Goal: Transaction & Acquisition: Purchase product/service

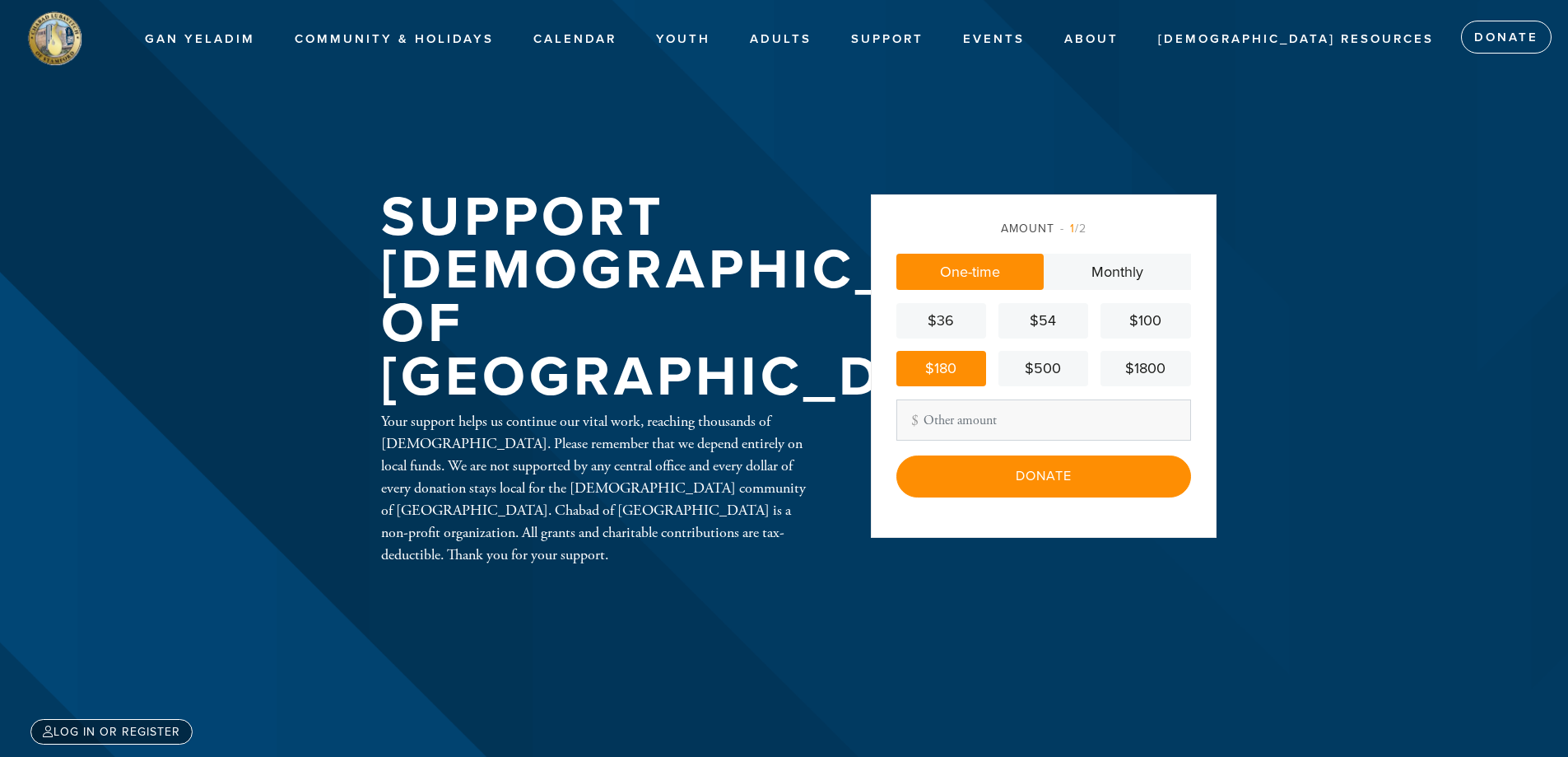
click at [945, 442] on div "Amount 1 /2 One-time Monthly $36 $54 $100 $180 $500 $1800 Other Amount Contribu…" at bounding box center [1043, 357] width 295 height 276
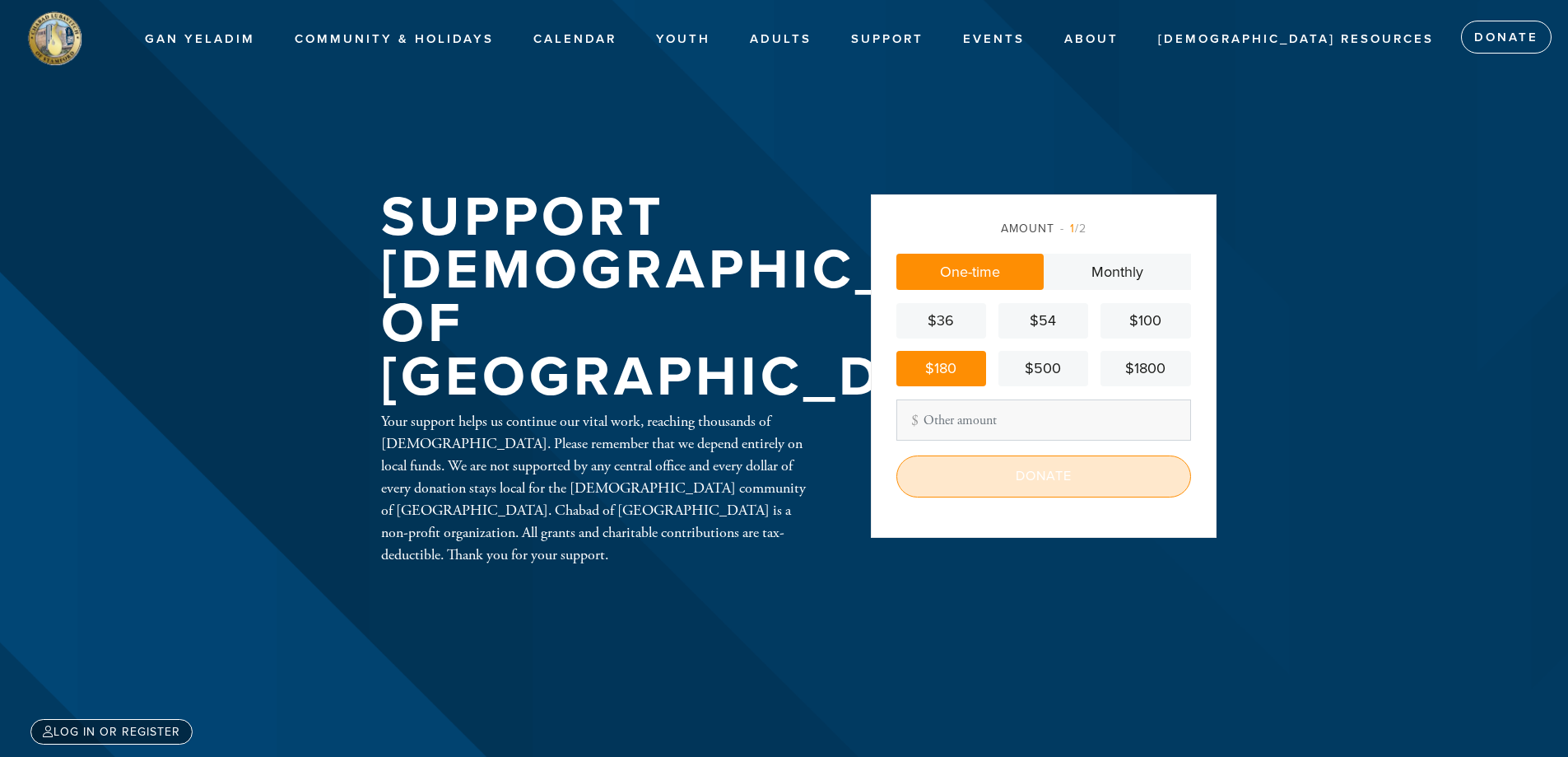
click at [975, 479] on input "Donate" at bounding box center [1043, 476] width 295 height 41
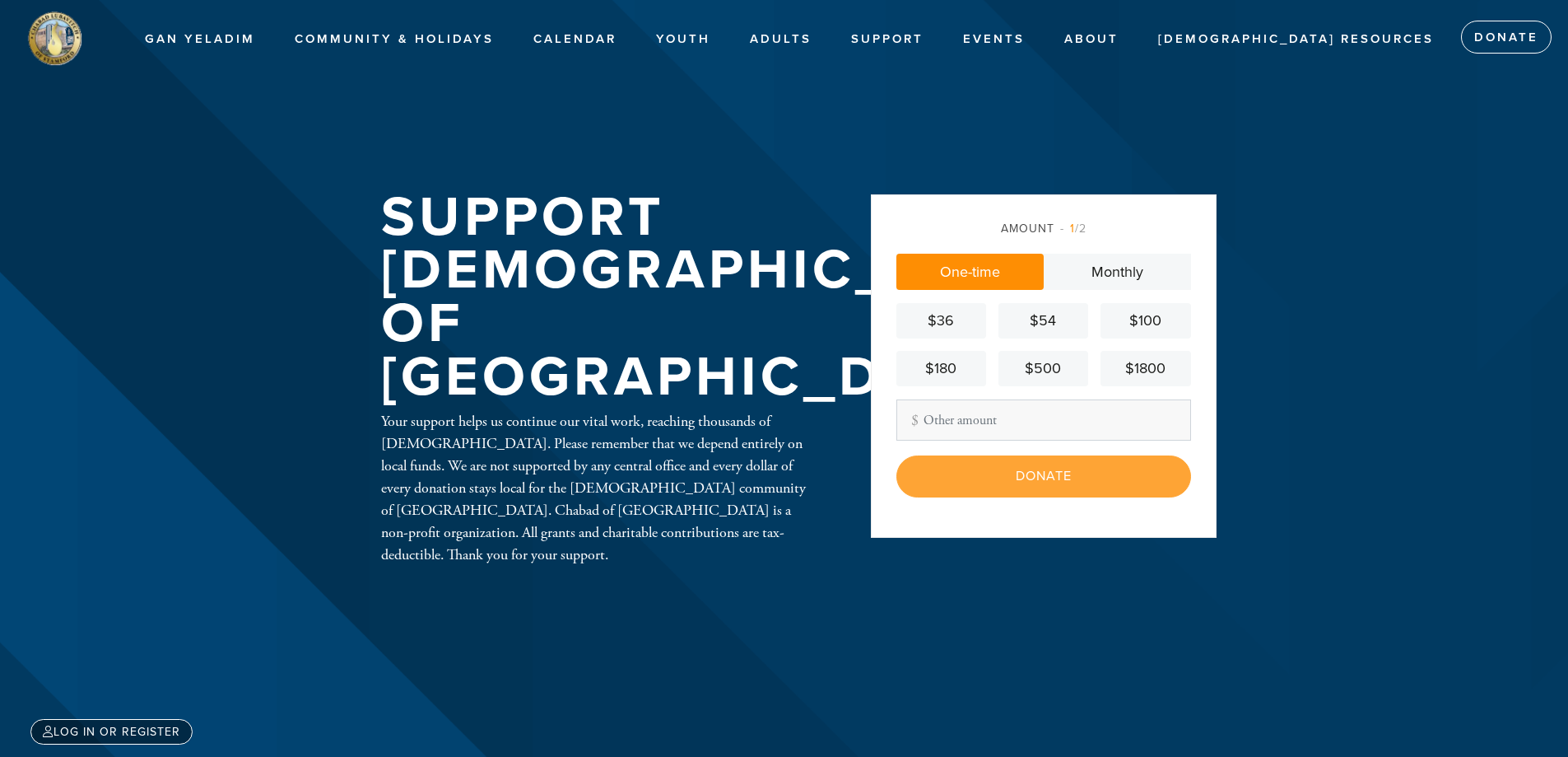
click at [927, 369] on div "$180" at bounding box center [941, 368] width 76 height 23
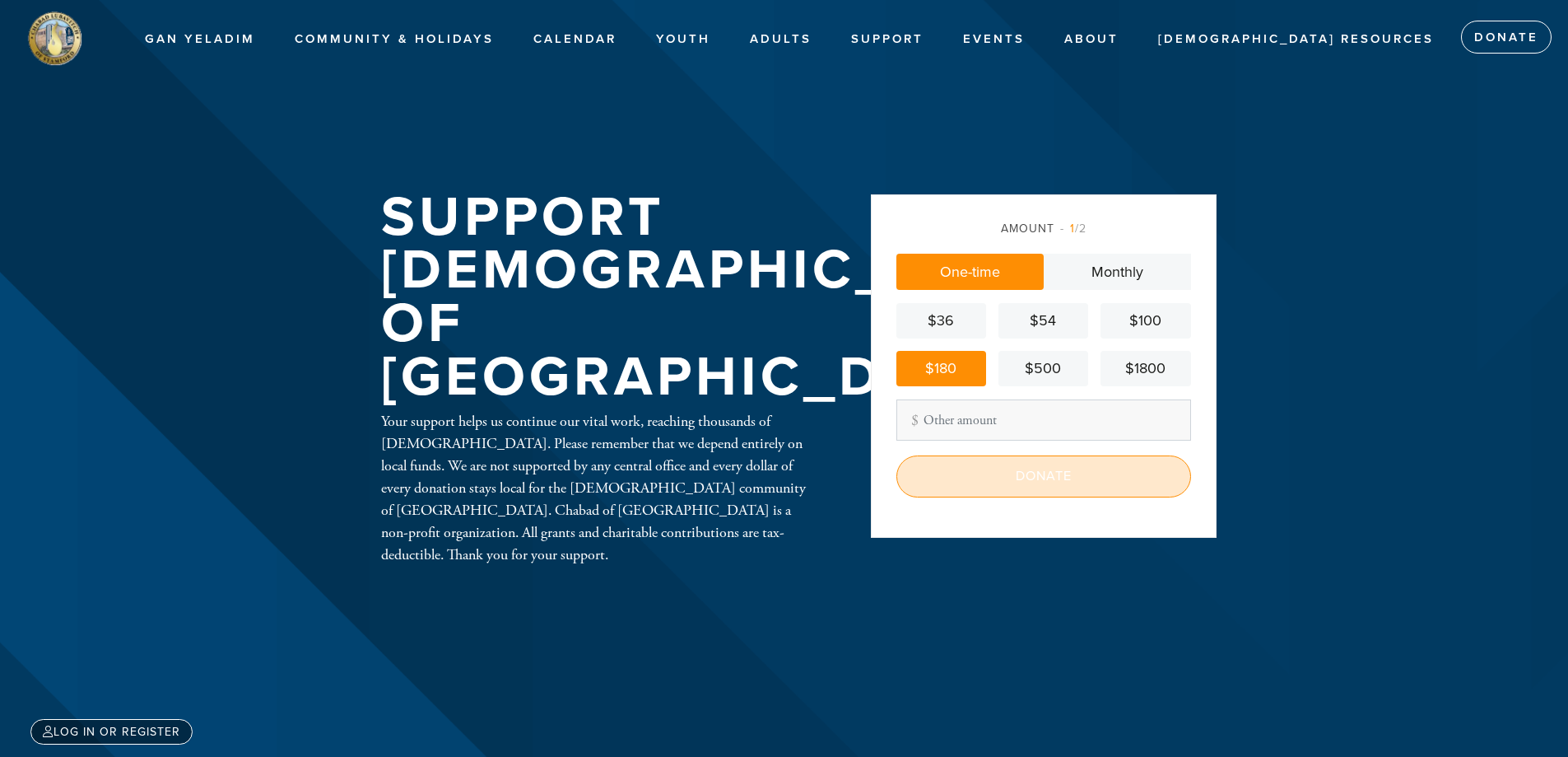
click at [1003, 473] on input "Donate" at bounding box center [1043, 476] width 295 height 41
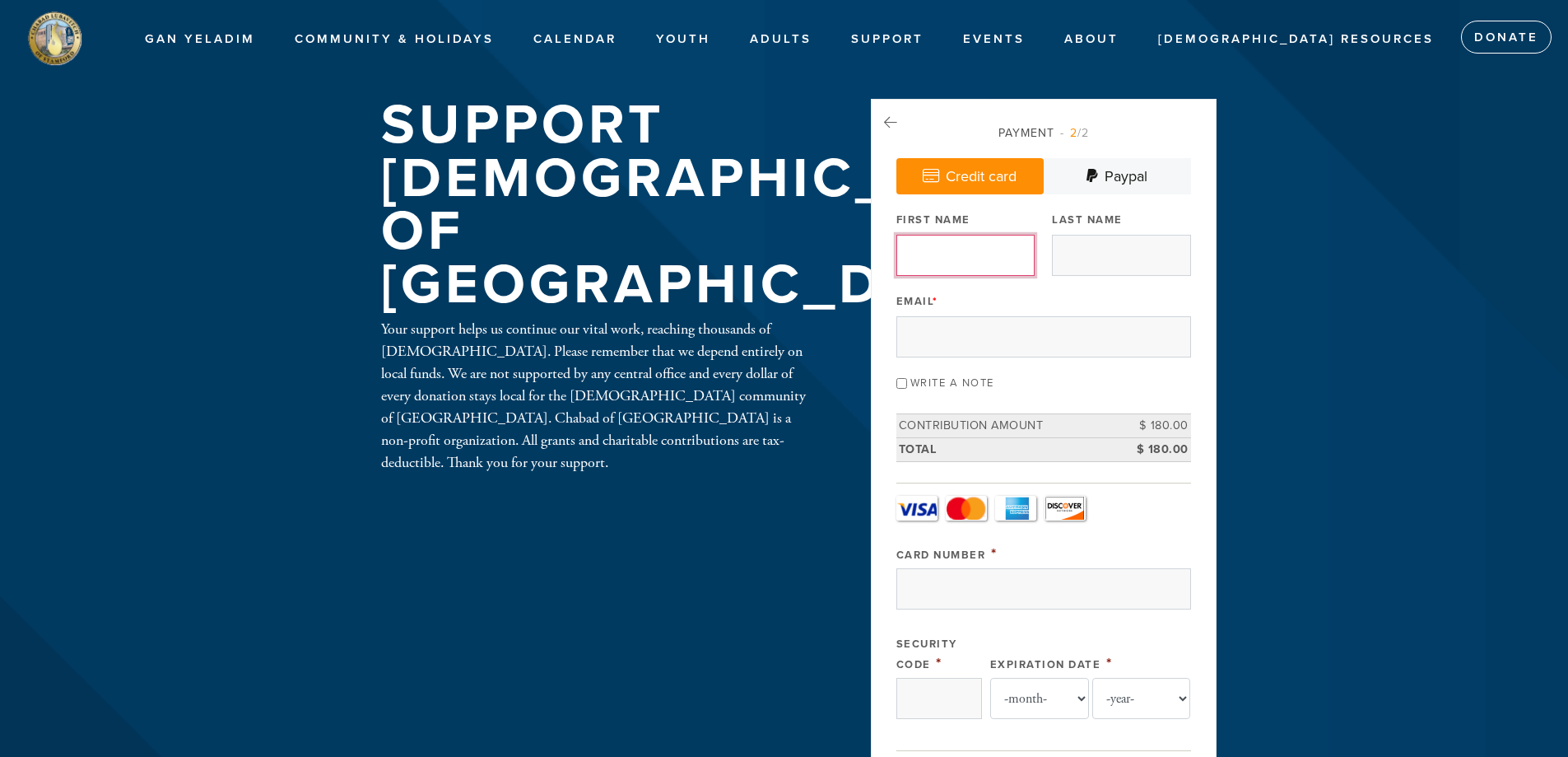
click at [979, 246] on input "First Name" at bounding box center [965, 256] width 138 height 41
type input "IRWIN"
type input "NIEDOBER"
type input "IRWIN@NANDSCPAS.COM"
type input "NIEDOBER"
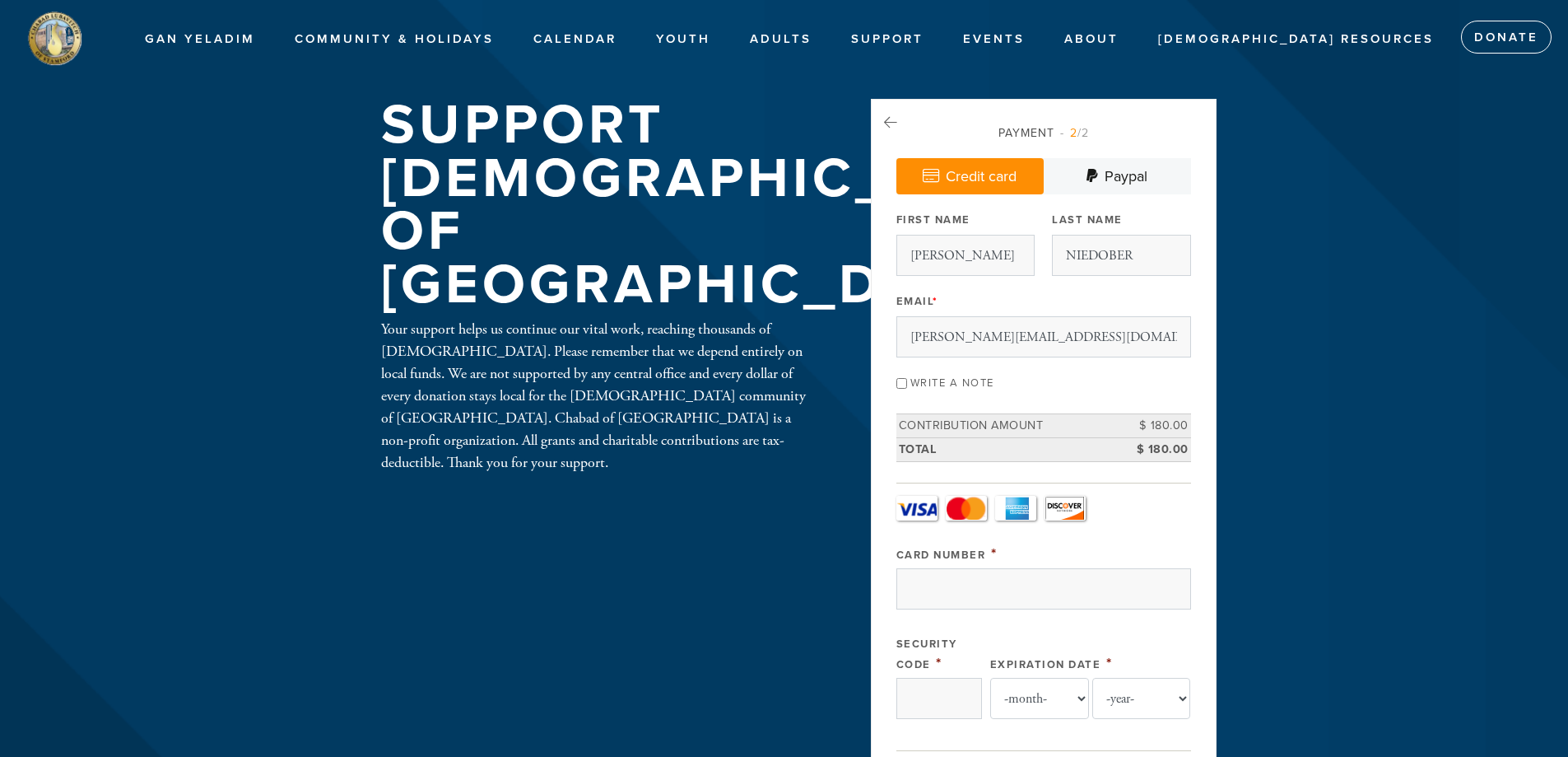
type input "1 STRAWBERRY HILL COUR"
type input "Stamford"
type input "06902"
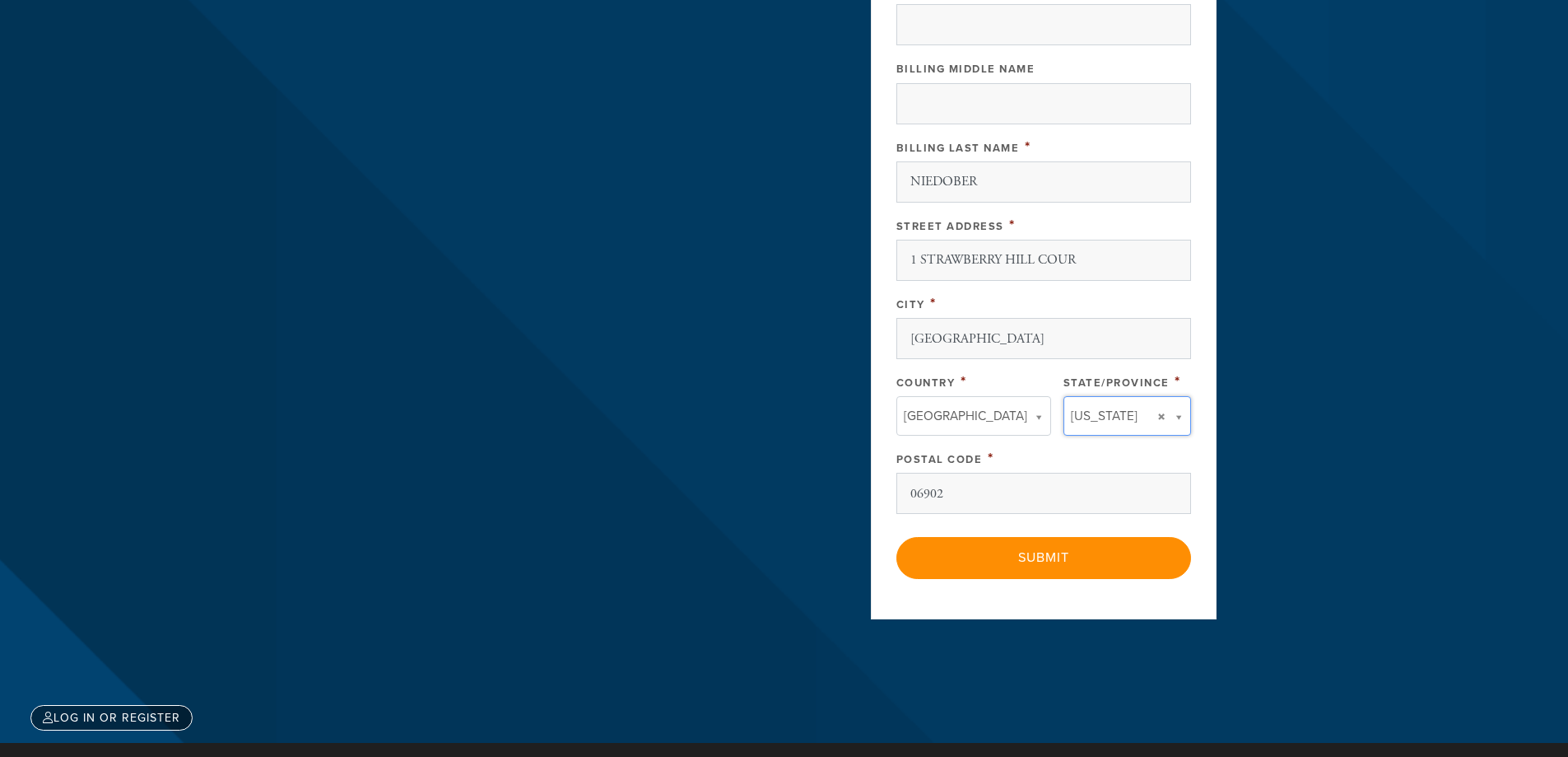
type input "CT"
type input "[GEOGRAPHIC_DATA]"
click at [1089, 261] on input "1 STRAWBERRY HILL COUR" at bounding box center [1043, 260] width 295 height 41
type input "1 STRAWBERRY HILL COURT L9"
click at [1069, 446] on input "CT" at bounding box center [1120, 449] width 133 height 24
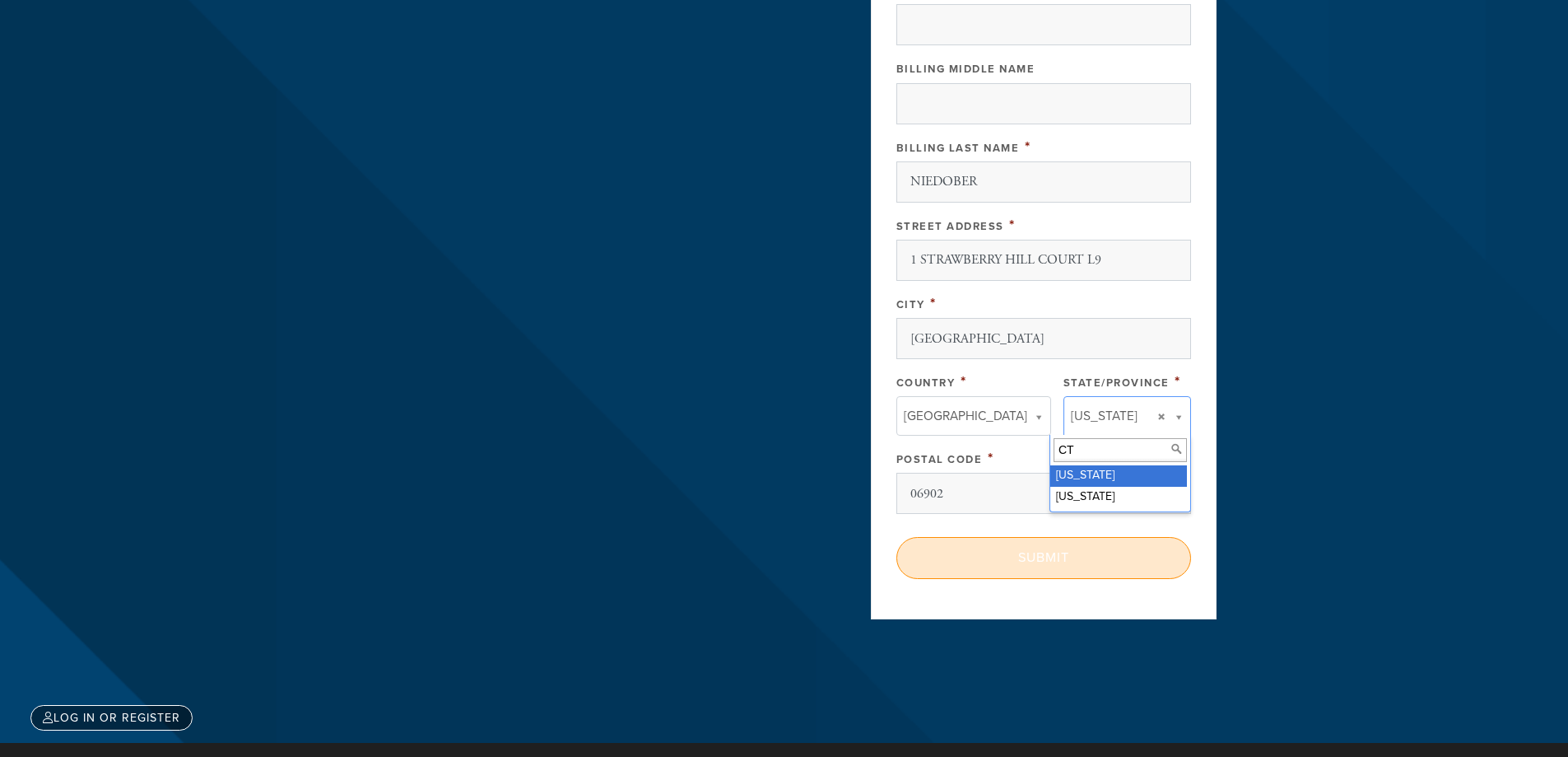
click at [990, 558] on input "Submit" at bounding box center [1043, 557] width 295 height 41
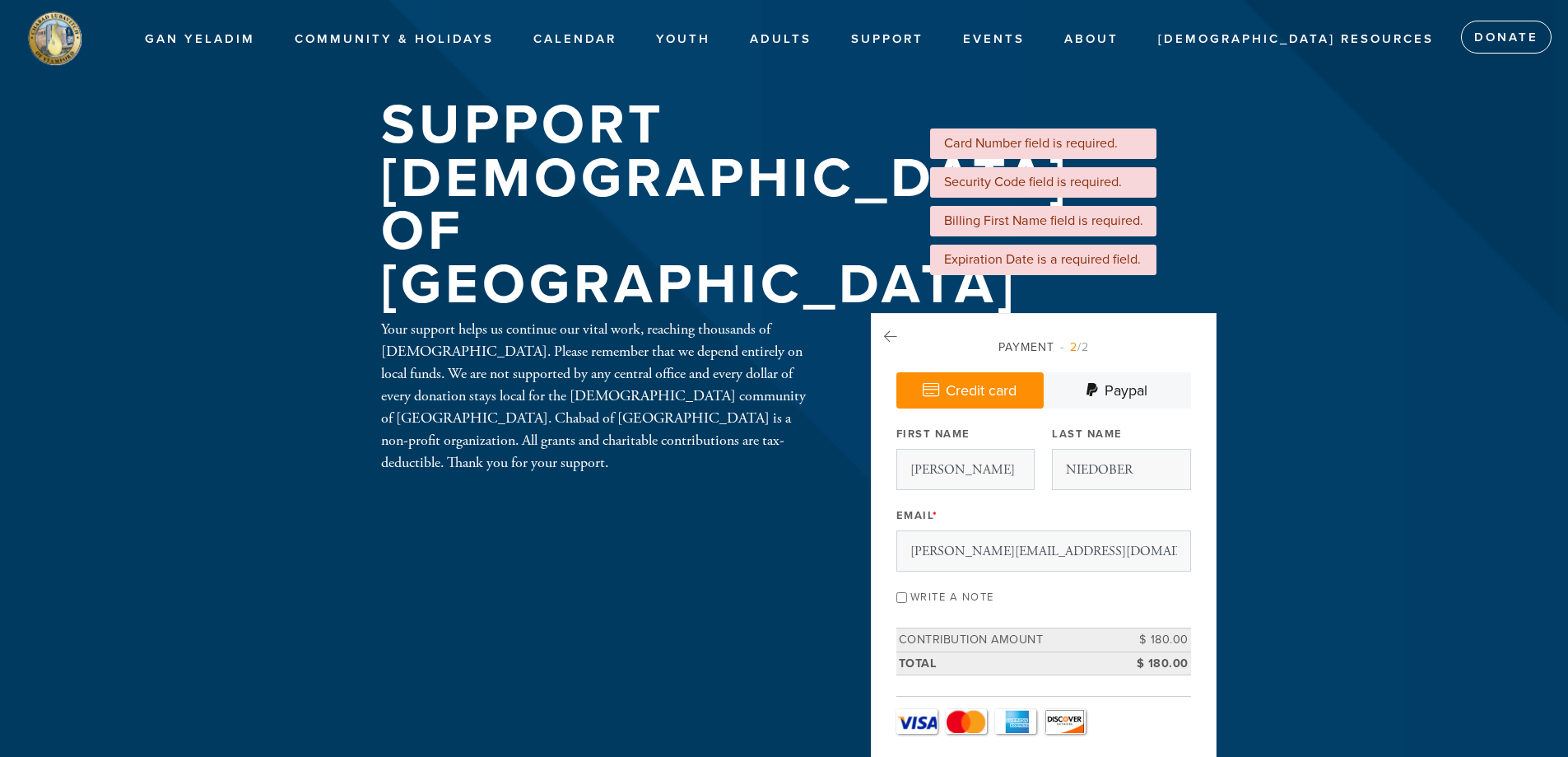
click at [906, 599] on input "Write a note" at bounding box center [901, 596] width 11 height 11
checkbox input "true"
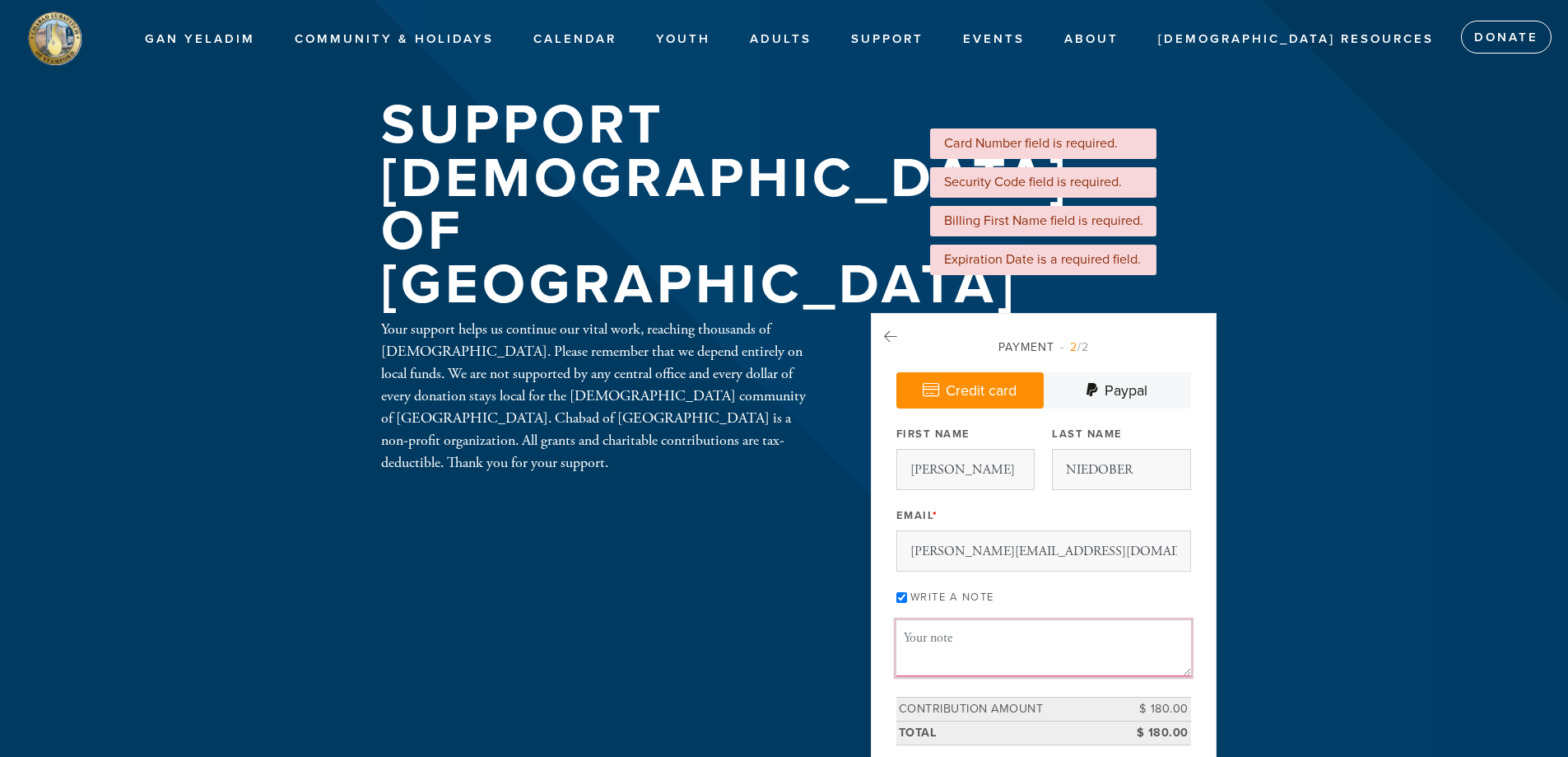
click at [938, 646] on textarea "Message or dedication" at bounding box center [1043, 647] width 295 height 56
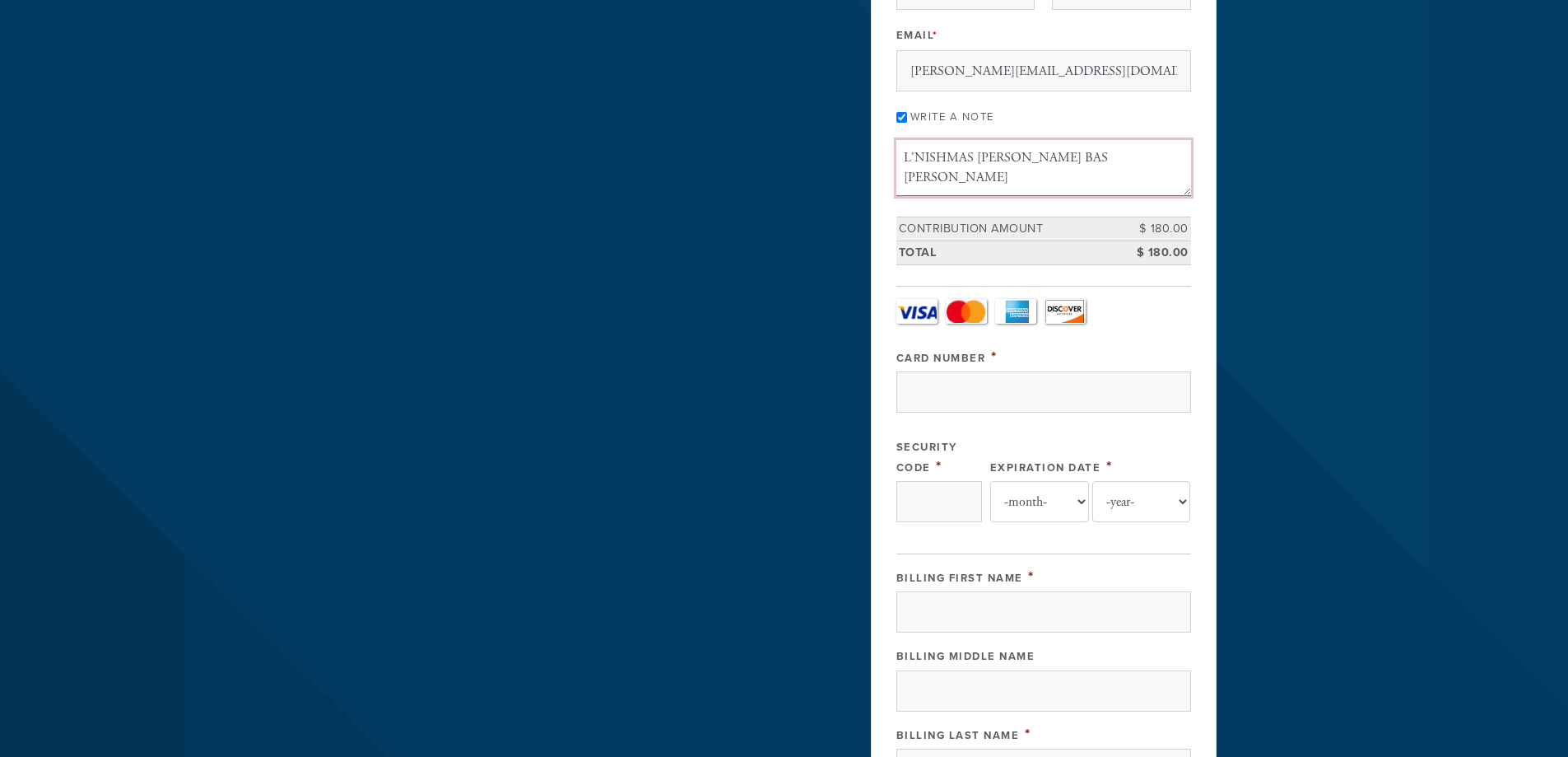
scroll to position [492, 0]
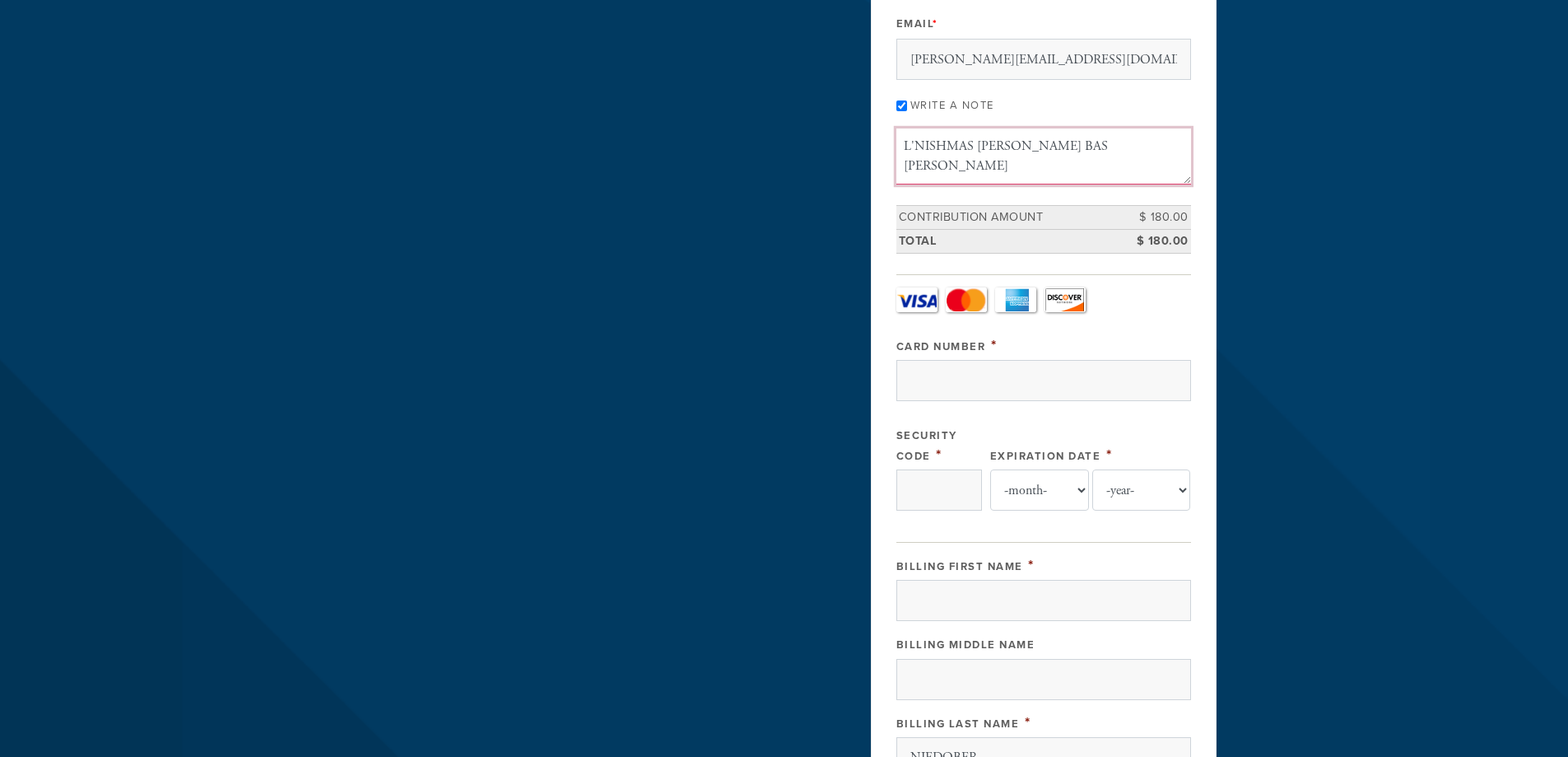
type textarea "L'NISHMAS [PERSON_NAME] BAS [PERSON_NAME]"
click at [911, 297] on link "Visa" at bounding box center [917, 299] width 41 height 24
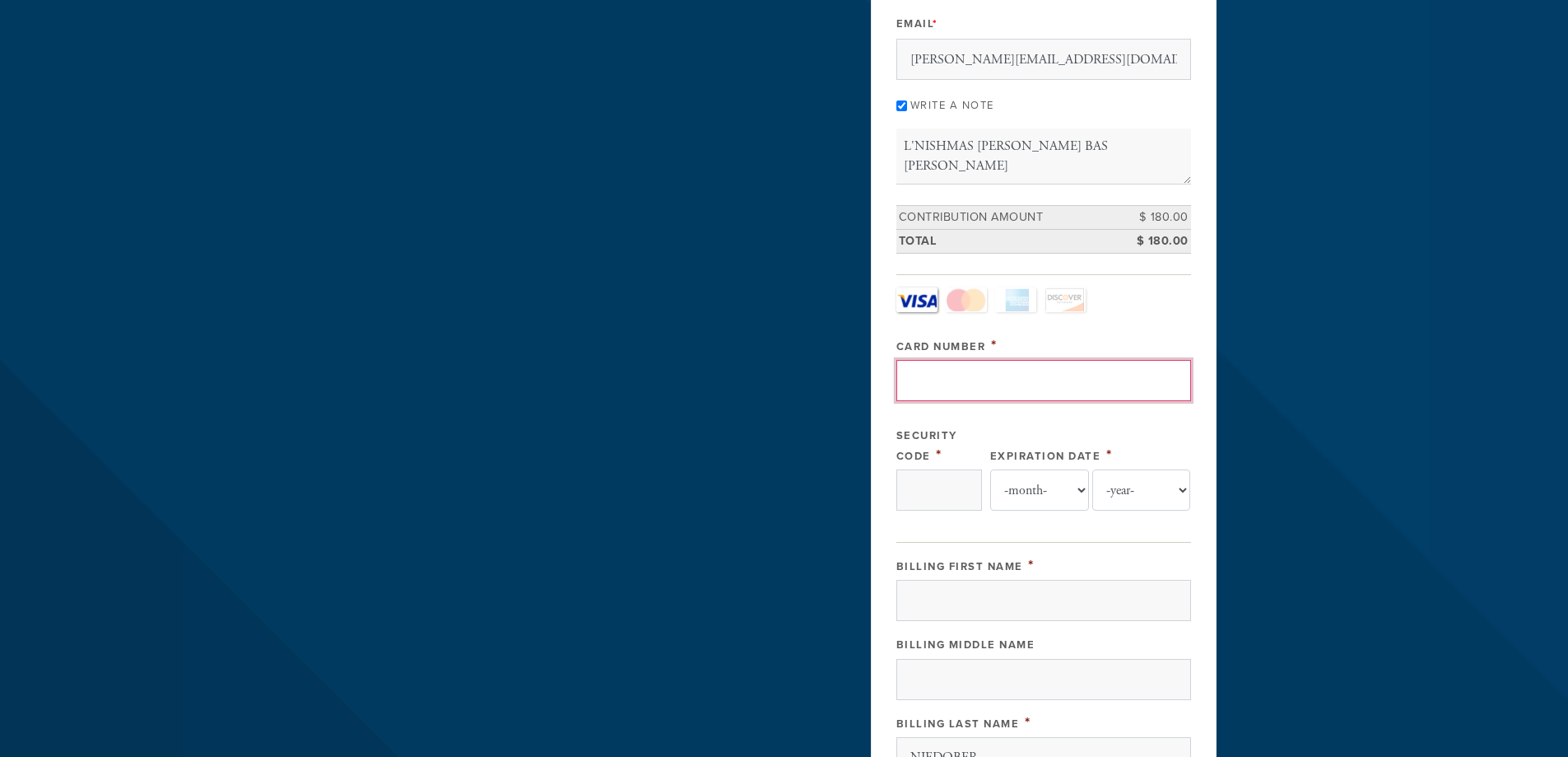
click at [927, 381] on input "Card Number" at bounding box center [1043, 380] width 295 height 41
type input "4147181494254547"
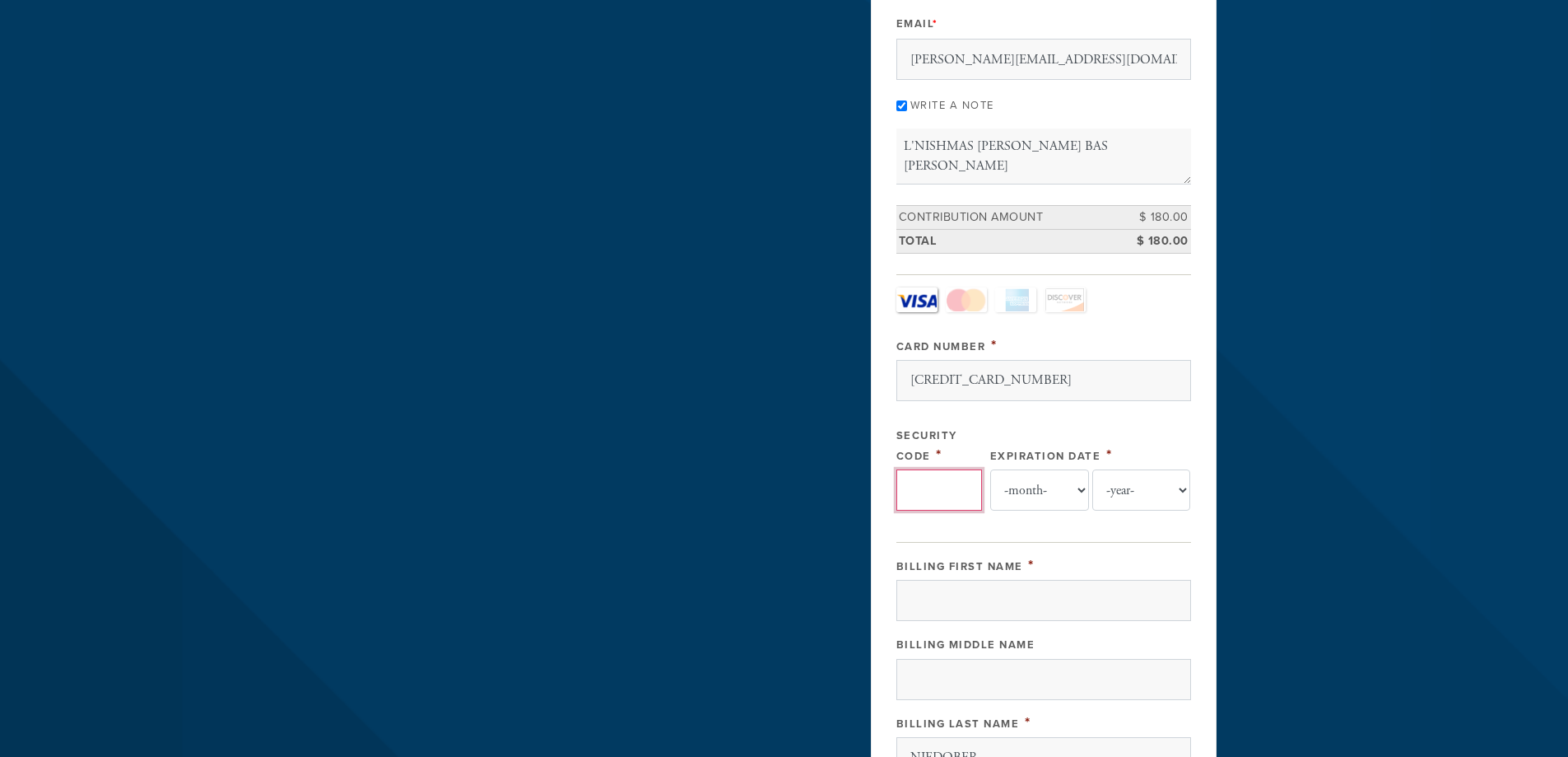
click at [915, 484] on input "Security Code" at bounding box center [939, 490] width 85 height 41
type input "384"
click at [1068, 492] on select "-month- Jan Feb Mar Apr May Jun Jul Aug Sep Oct Nov Dec" at bounding box center [1038, 490] width 99 height 41
select select "8"
click at [990, 469] on select "-month- Jan Feb Mar Apr May Jun Jul Aug Sep Oct Nov Dec" at bounding box center [1038, 490] width 99 height 41
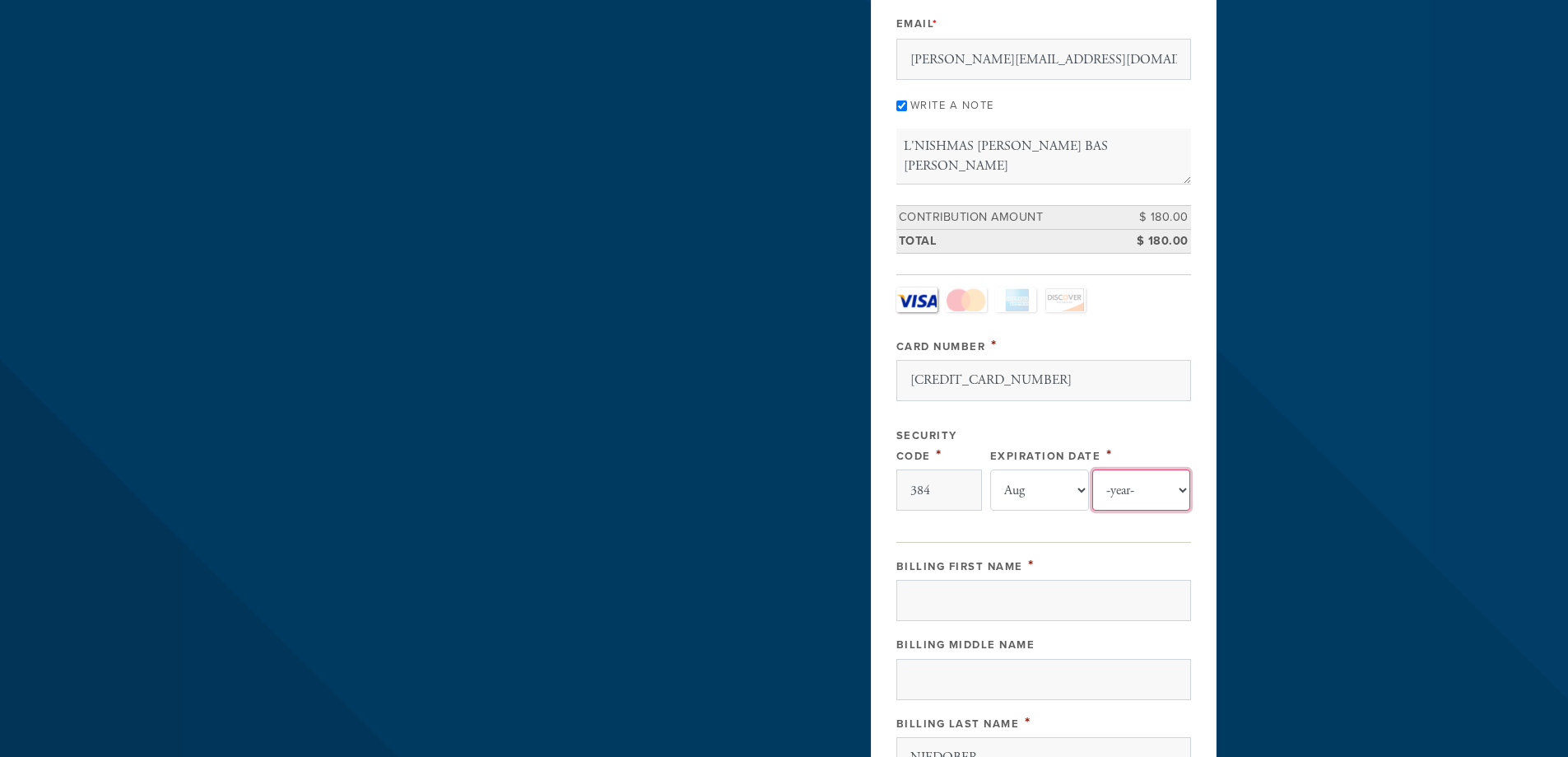
click at [1120, 486] on select "-year- 2025 2026 2027 2028 2029 2030 2031 2032 2033 2034 2035" at bounding box center [1141, 490] width 99 height 41
select select "2027"
click at [1092, 469] on select "-year- 2025 2026 2027 2028 2029 2030 2031 2032 2033 2034 2035" at bounding box center [1141, 490] width 99 height 41
click at [972, 591] on input "Billing First Name" at bounding box center [1043, 600] width 295 height 41
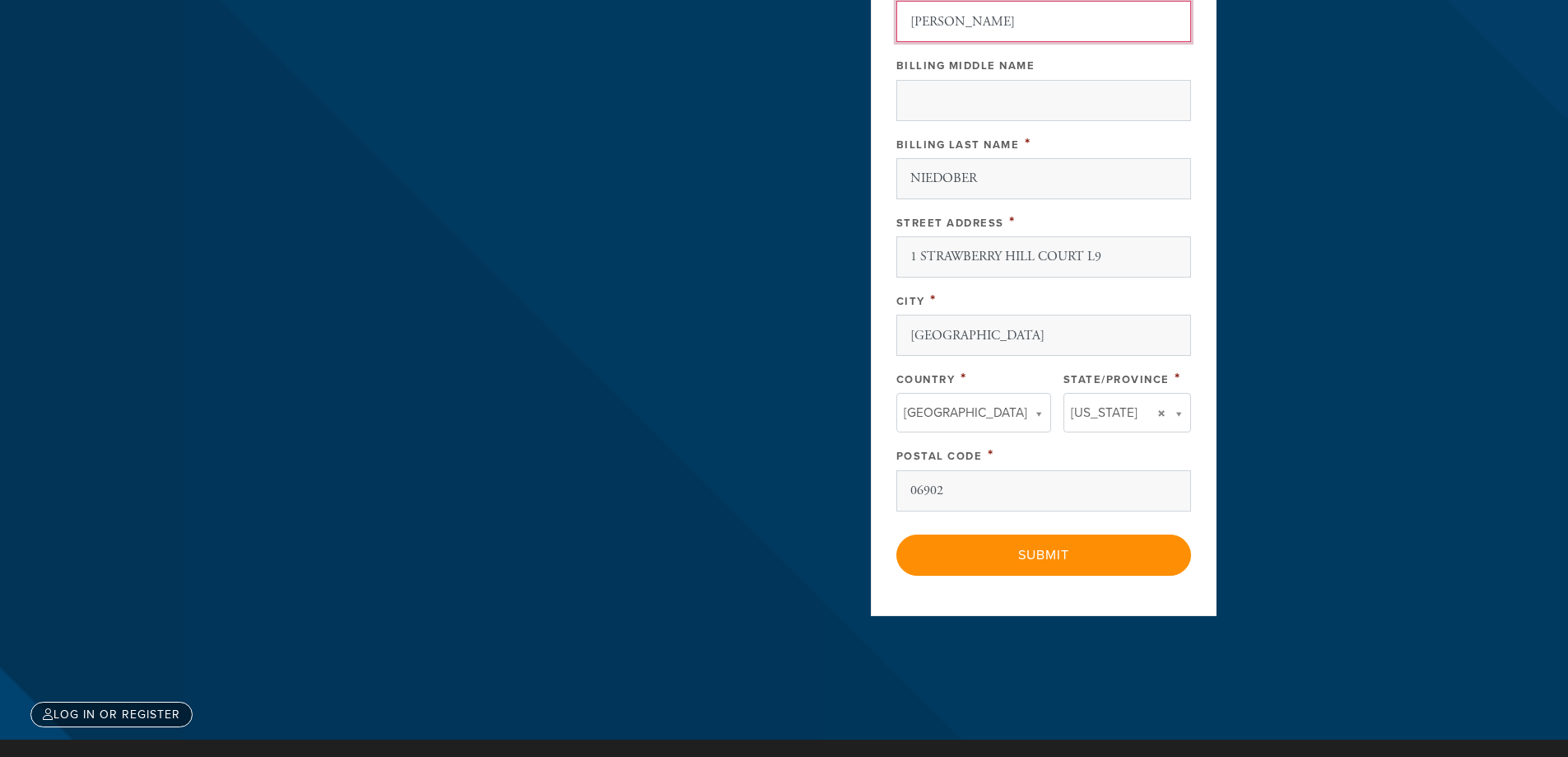
scroll to position [1041, 0]
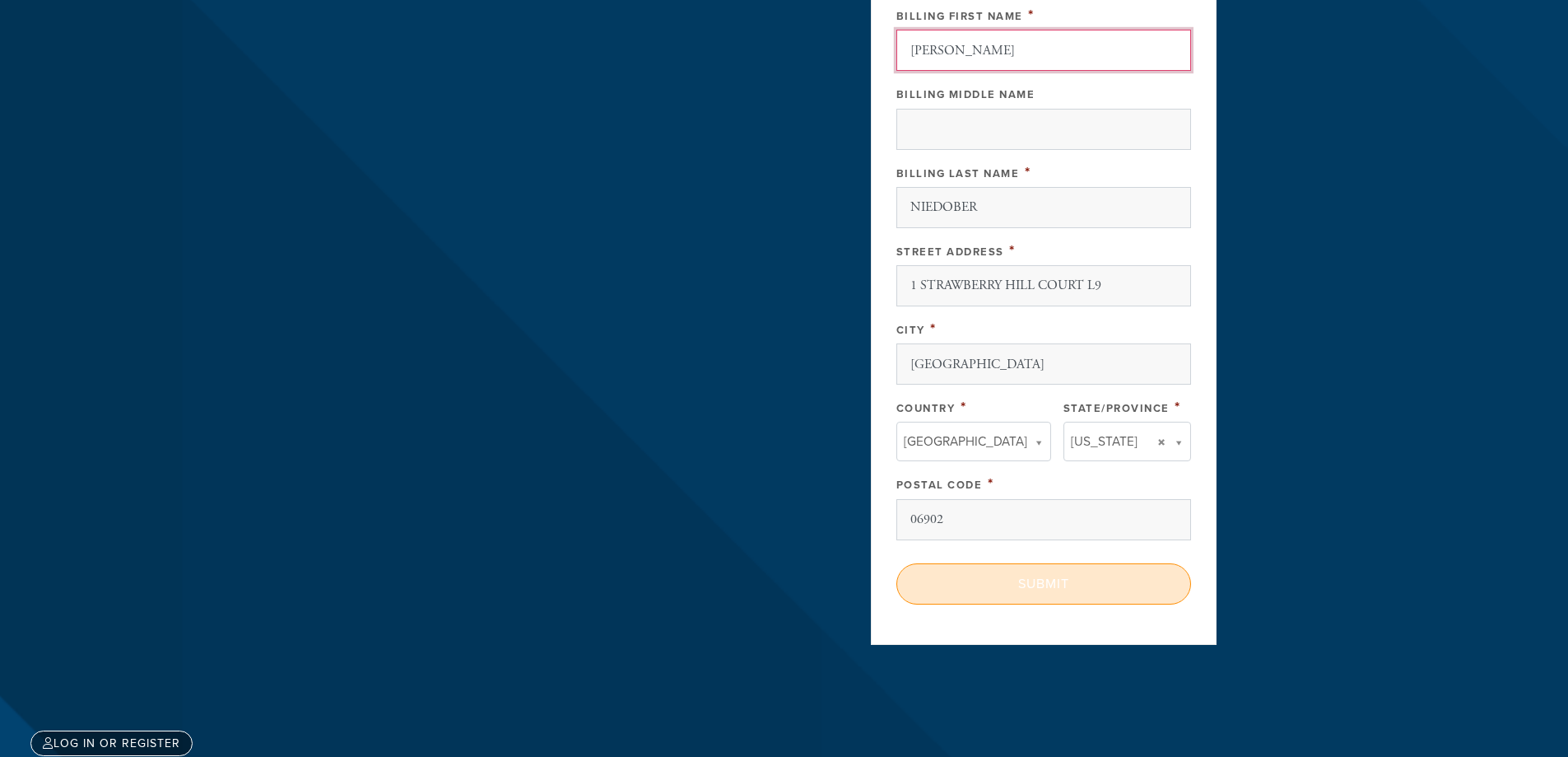
type input "IRWIN"
click at [1020, 583] on input "Submit" at bounding box center [1043, 584] width 295 height 41
